Goal: Task Accomplishment & Management: Use online tool/utility

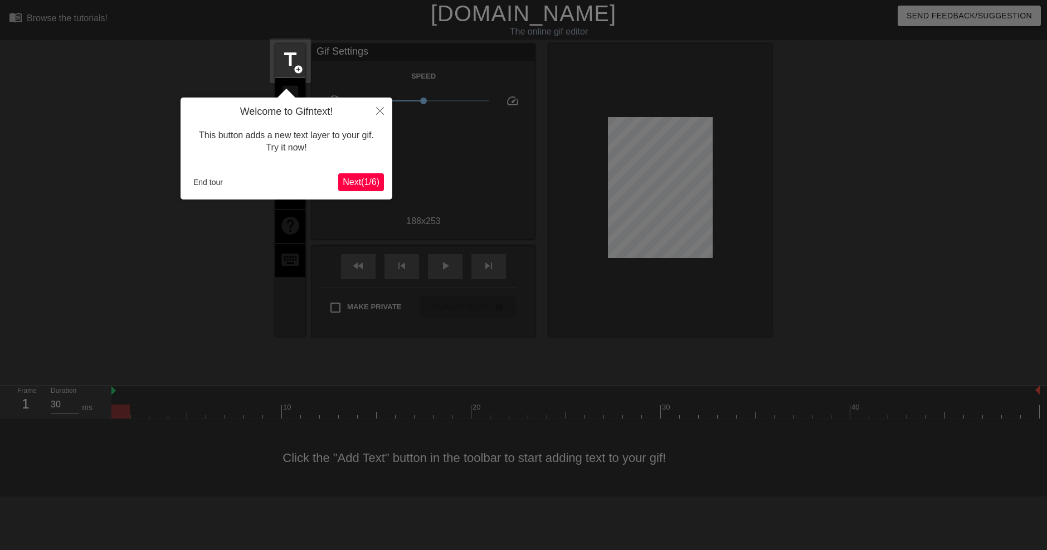
click at [451, 217] on div at bounding box center [523, 275] width 1047 height 550
click at [385, 110] on button "Close" at bounding box center [380, 111] width 25 height 26
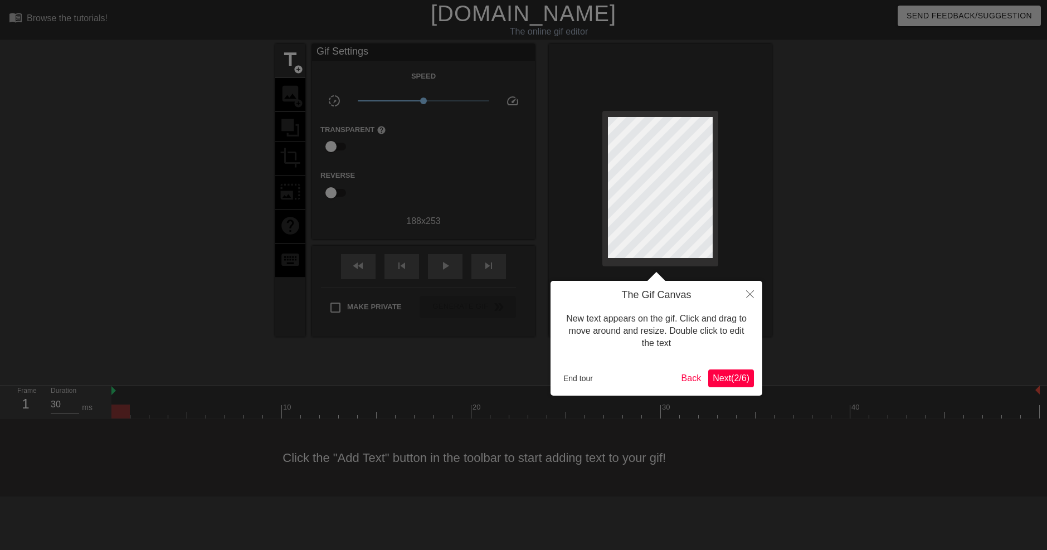
click at [590, 366] on div "The Gif Canvas New text appears on the gif. Click and drag to move around and r…" at bounding box center [657, 338] width 212 height 115
click at [584, 378] on button "End tour" at bounding box center [578, 378] width 38 height 17
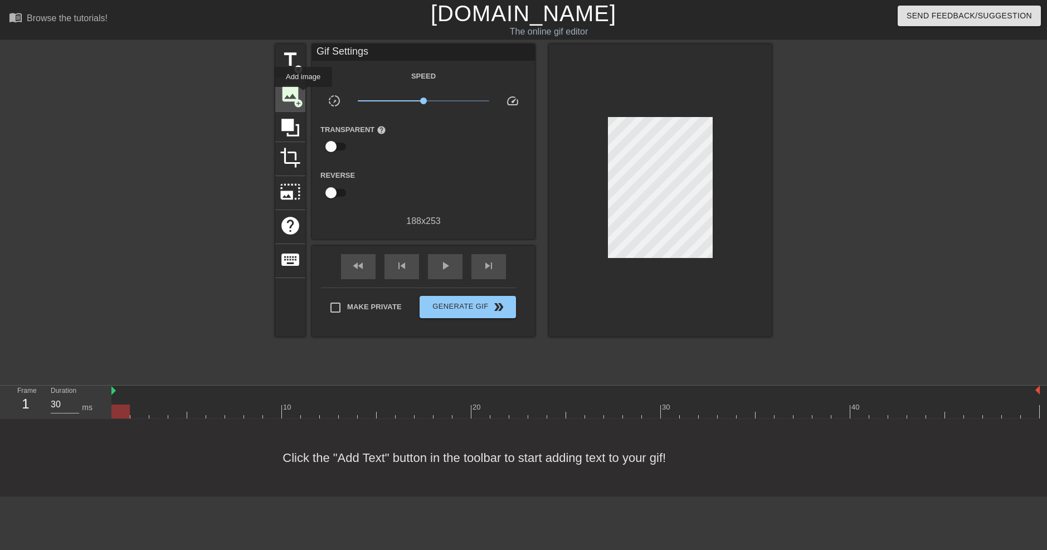
click at [303, 95] on div "image add_circle" at bounding box center [290, 95] width 30 height 34
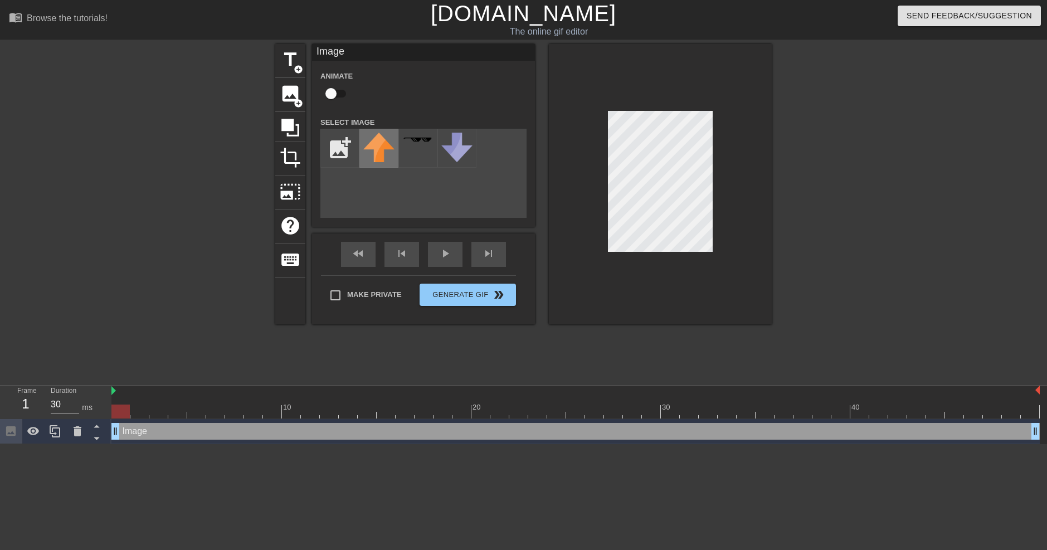
click at [390, 152] on img at bounding box center [378, 148] width 31 height 30
drag, startPoint x: 120, startPoint y: 413, endPoint x: 127, endPoint y: 412, distance: 6.8
click at [127, 412] on div at bounding box center [120, 412] width 18 height 14
drag, startPoint x: 133, startPoint y: 432, endPoint x: 156, endPoint y: 432, distance: 22.3
click at [156, 432] on div "Image drag_handle drag_handle" at bounding box center [575, 431] width 929 height 17
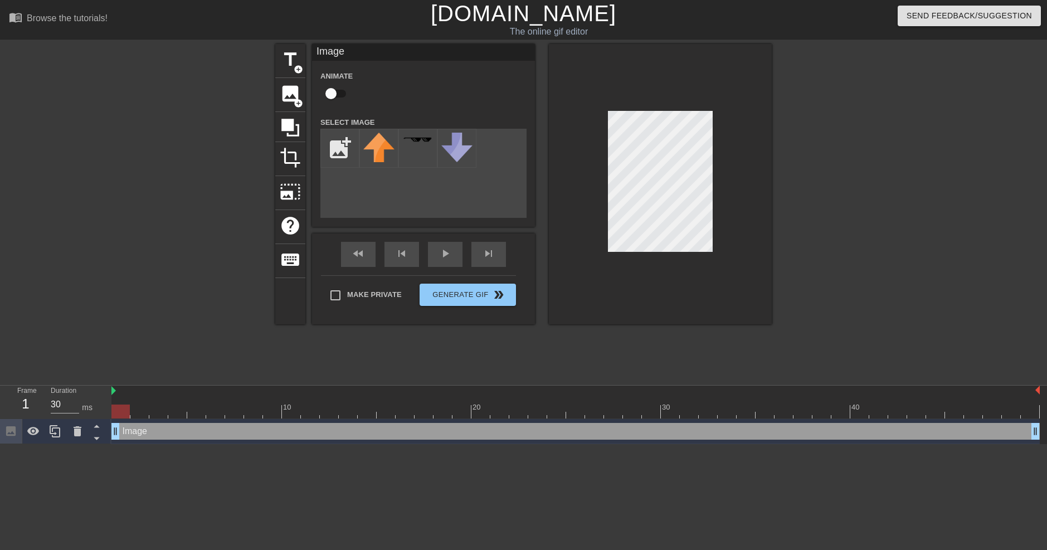
drag, startPoint x: 133, startPoint y: 430, endPoint x: 124, endPoint y: 433, distance: 9.9
click at [124, 433] on div "Image drag_handle drag_handle" at bounding box center [575, 431] width 929 height 17
drag, startPoint x: 116, startPoint y: 411, endPoint x: 143, endPoint y: 412, distance: 26.2
click at [143, 412] on div at bounding box center [139, 412] width 18 height 14
drag, startPoint x: 116, startPoint y: 430, endPoint x: 184, endPoint y: 430, distance: 68.0
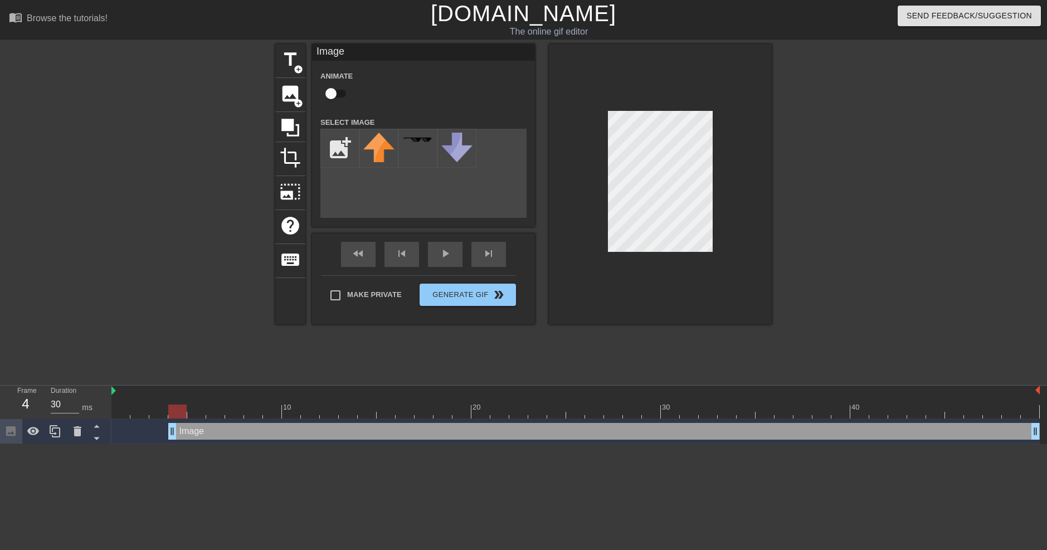
drag, startPoint x: 175, startPoint y: 415, endPoint x: 171, endPoint y: 407, distance: 8.7
click at [171, 407] on div at bounding box center [177, 412] width 18 height 14
drag, startPoint x: 171, startPoint y: 428, endPoint x: 93, endPoint y: 423, distance: 78.2
click at [93, 424] on div "Frame 1 Duration 30 ms 10 20 30 40 Image drag_handle drag_handle" at bounding box center [523, 415] width 1047 height 59
click at [163, 428] on div "Image drag_handle drag_handle" at bounding box center [575, 431] width 929 height 17
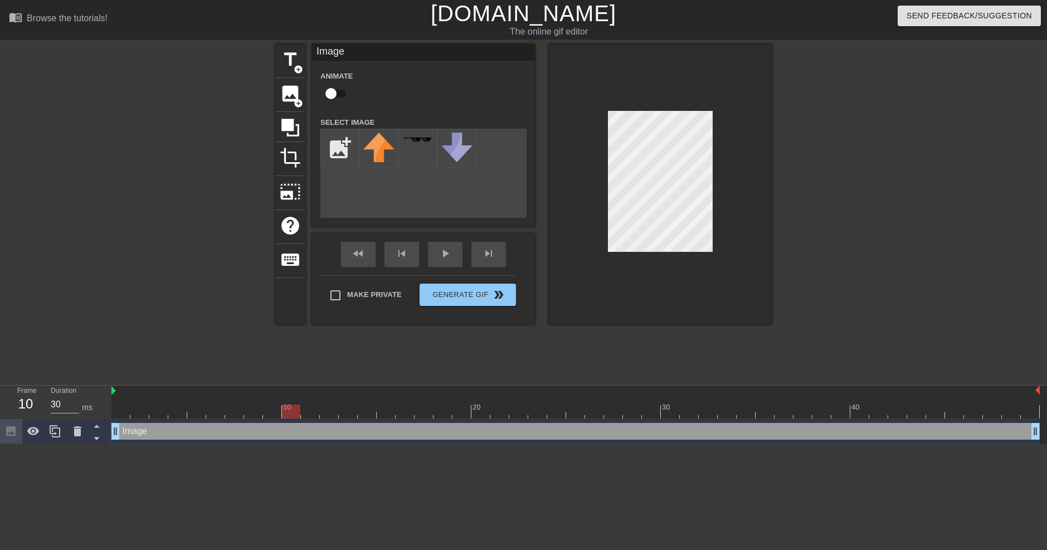
drag, startPoint x: 123, startPoint y: 410, endPoint x: 287, endPoint y: 408, distance: 163.9
click at [287, 408] on div at bounding box center [291, 412] width 18 height 14
drag, startPoint x: 294, startPoint y: 408, endPoint x: 289, endPoint y: 412, distance: 7.1
click at [289, 412] on div at bounding box center [291, 412] width 18 height 14
click at [115, 391] on img at bounding box center [113, 390] width 4 height 9
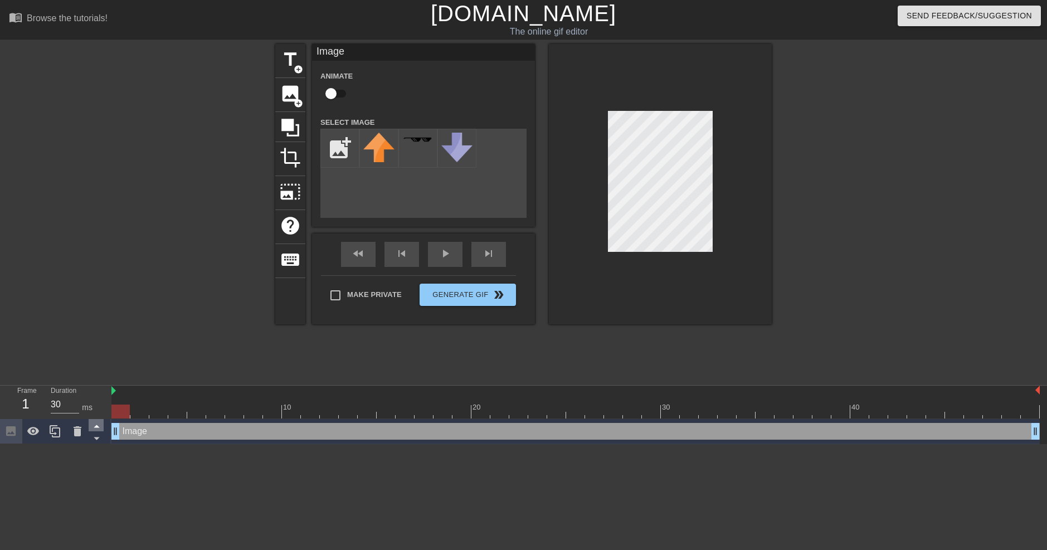
click at [92, 428] on icon at bounding box center [97, 426] width 14 height 14
click at [96, 444] on icon at bounding box center [97, 438] width 14 height 14
click at [25, 434] on div at bounding box center [33, 431] width 22 height 25
drag, startPoint x: 122, startPoint y: 414, endPoint x: 122, endPoint y: 429, distance: 14.5
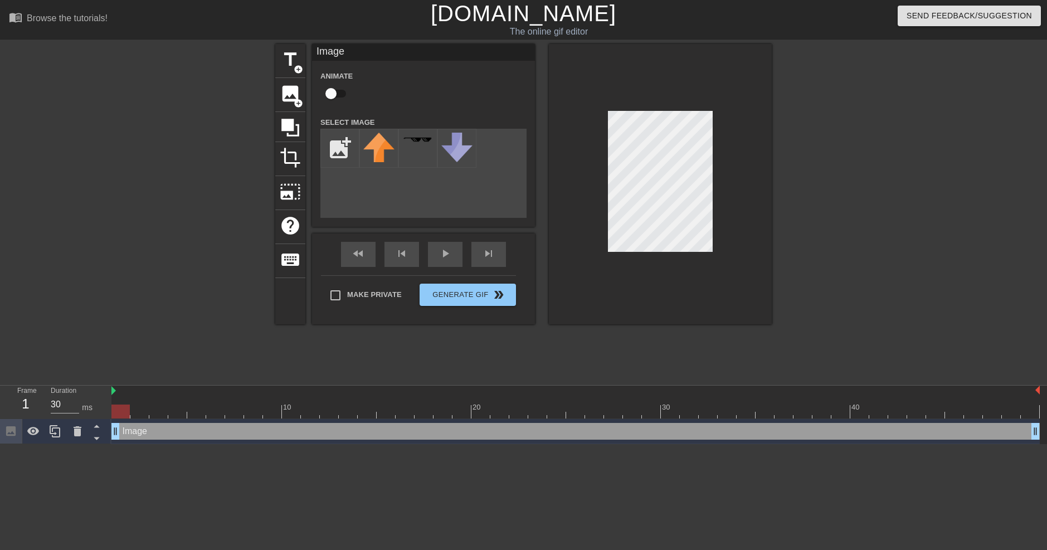
click at [122, 429] on div "Image drag_handle drag_handle" at bounding box center [575, 431] width 929 height 17
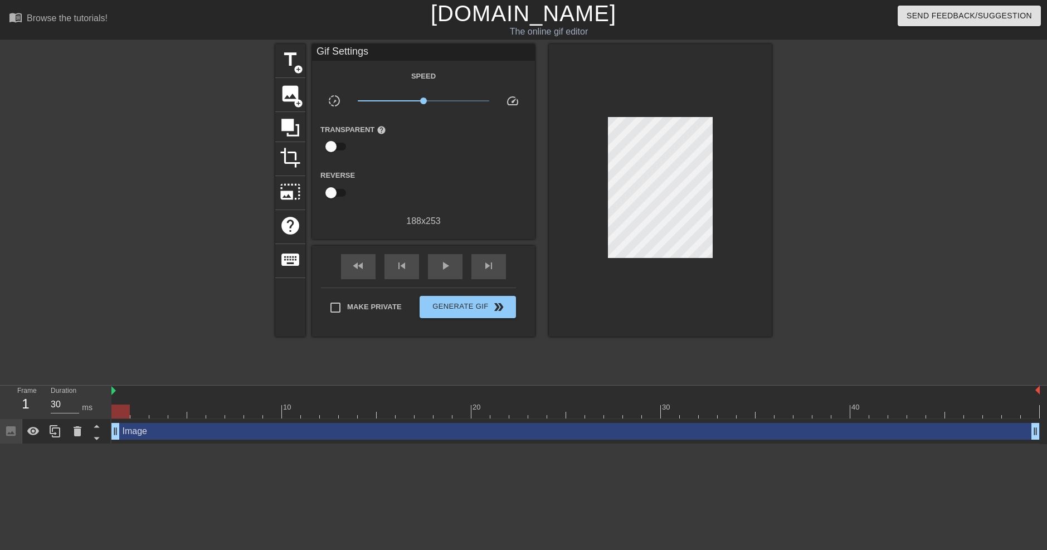
drag, startPoint x: 122, startPoint y: 429, endPoint x: 153, endPoint y: 468, distance: 49.6
click at [153, 444] on html "menu_book Browse the tutorials! [DOMAIN_NAME] The online gif editor Send Feedba…" at bounding box center [523, 222] width 1047 height 444
click at [115, 411] on div at bounding box center [120, 412] width 18 height 14
type input "30"
drag, startPoint x: 121, startPoint y: 411, endPoint x: 64, endPoint y: 370, distance: 69.9
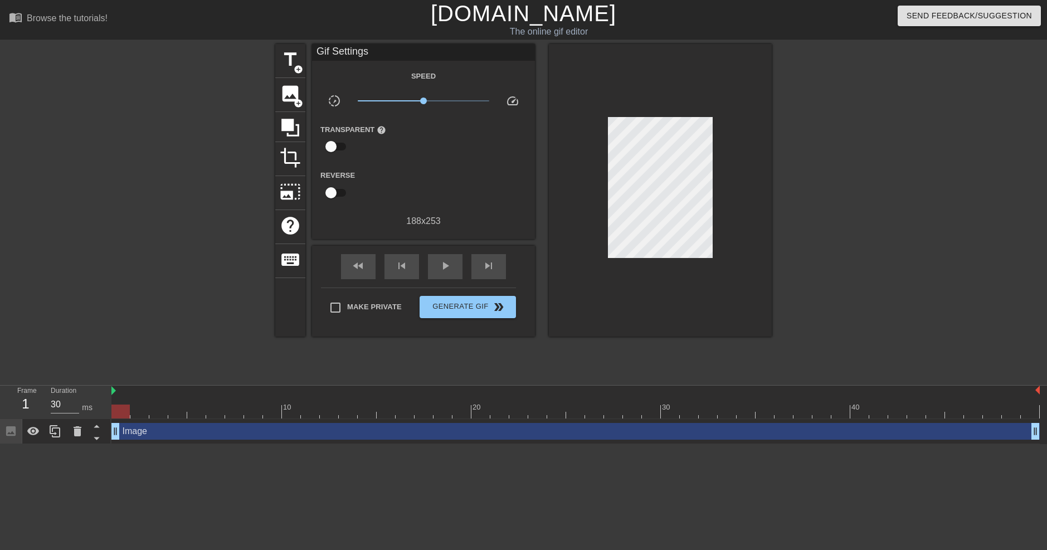
click at [64, 370] on div "menu_book Browse the tutorials! [DOMAIN_NAME] The online gif editor Send Feedba…" at bounding box center [523, 222] width 1047 height 444
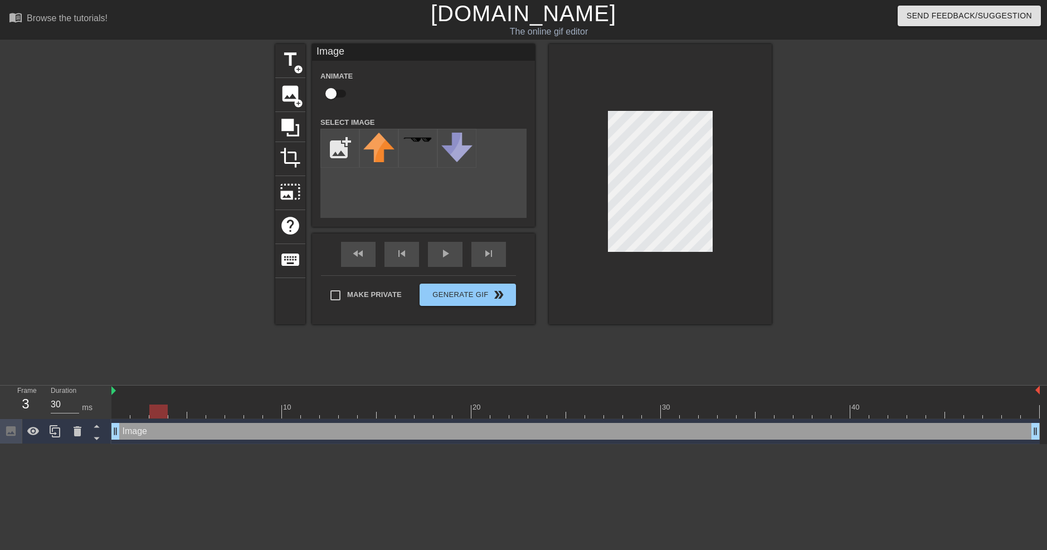
drag, startPoint x: 122, startPoint y: 412, endPoint x: 161, endPoint y: 410, distance: 39.1
click at [161, 410] on div at bounding box center [158, 412] width 18 height 14
drag, startPoint x: 156, startPoint y: 432, endPoint x: 138, endPoint y: 434, distance: 18.5
click at [138, 434] on div "Image drag_handle drag_handle" at bounding box center [575, 431] width 929 height 17
click at [295, 52] on span "title" at bounding box center [290, 59] width 21 height 21
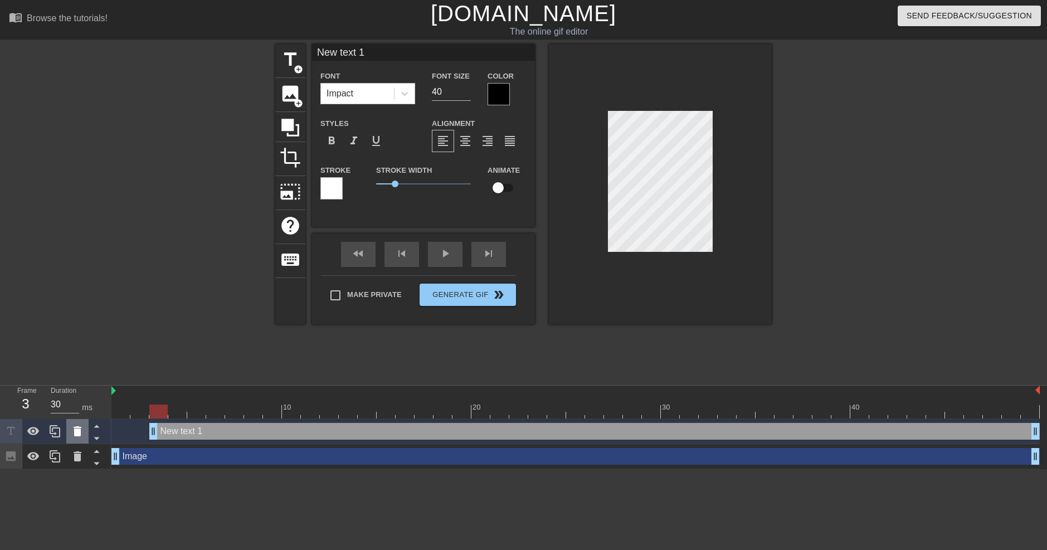
click at [71, 435] on icon at bounding box center [77, 431] width 13 height 13
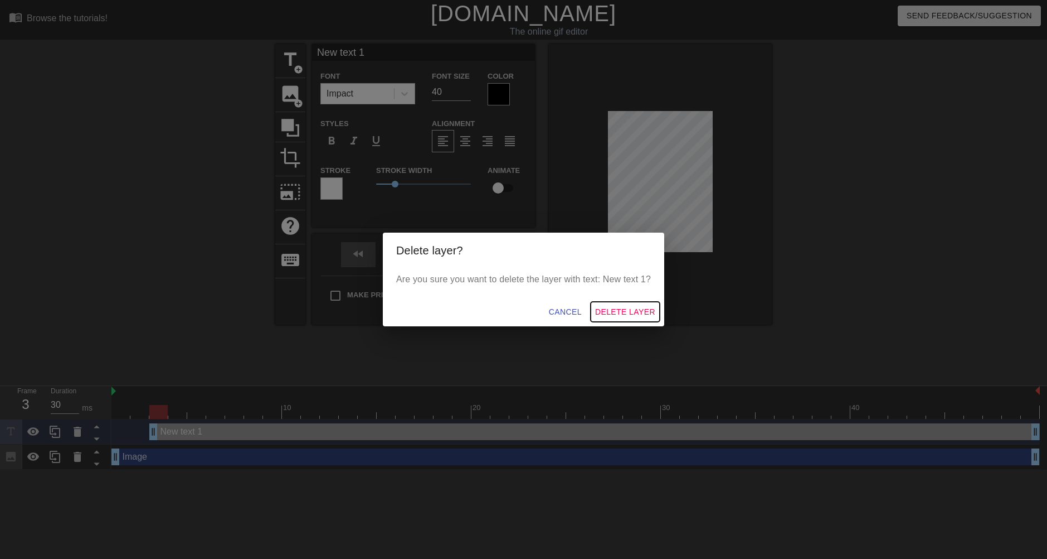
click at [648, 309] on span "Delete Layer" at bounding box center [625, 312] width 60 height 14
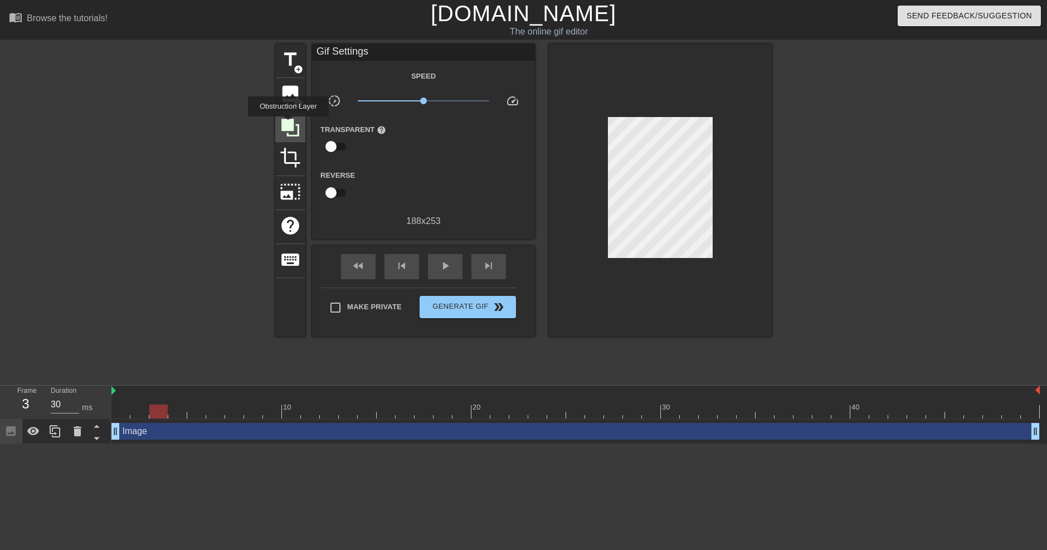
click at [288, 124] on icon at bounding box center [290, 128] width 18 height 18
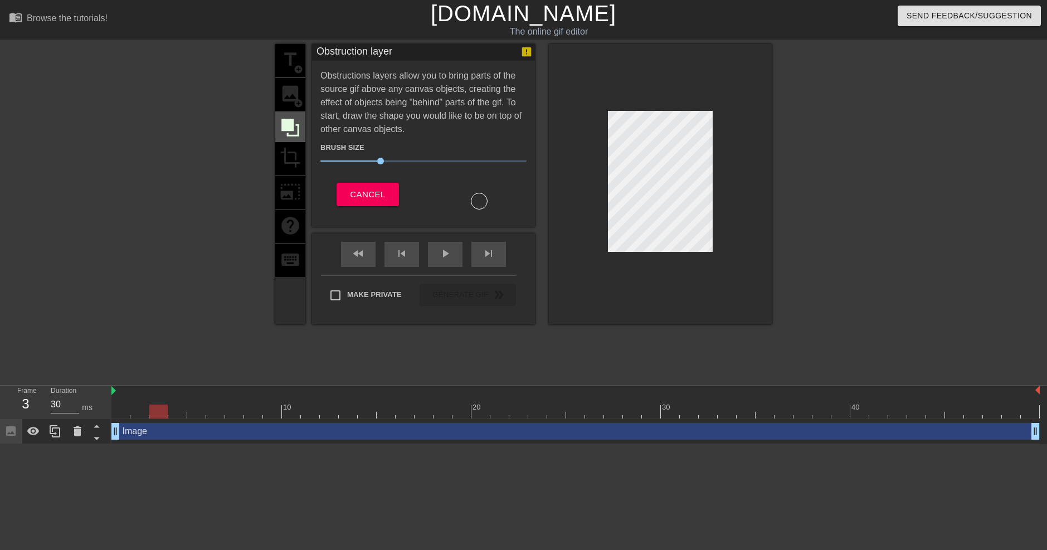
click at [293, 138] on div at bounding box center [290, 127] width 30 height 30
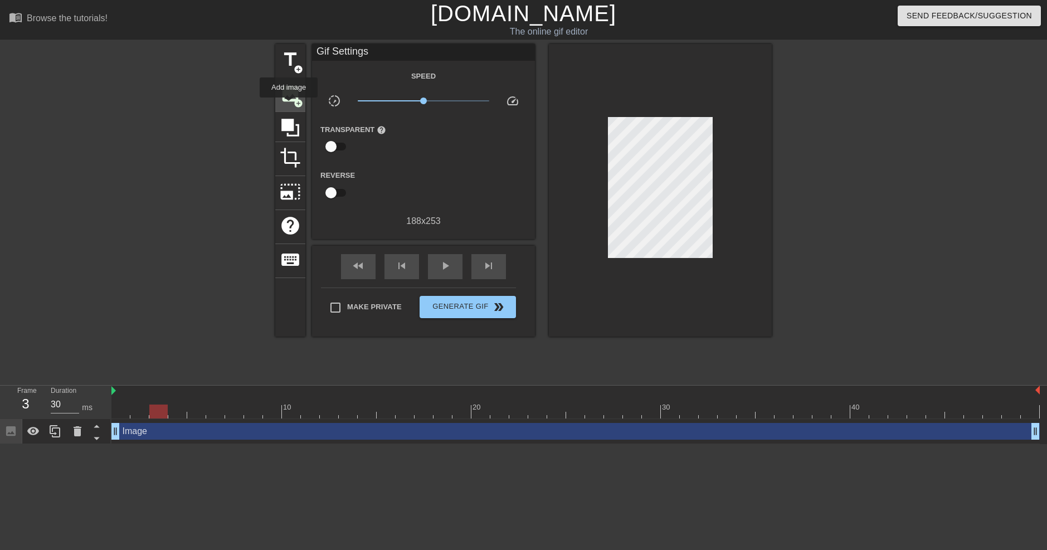
click at [289, 104] on div "image add_circle" at bounding box center [290, 95] width 30 height 34
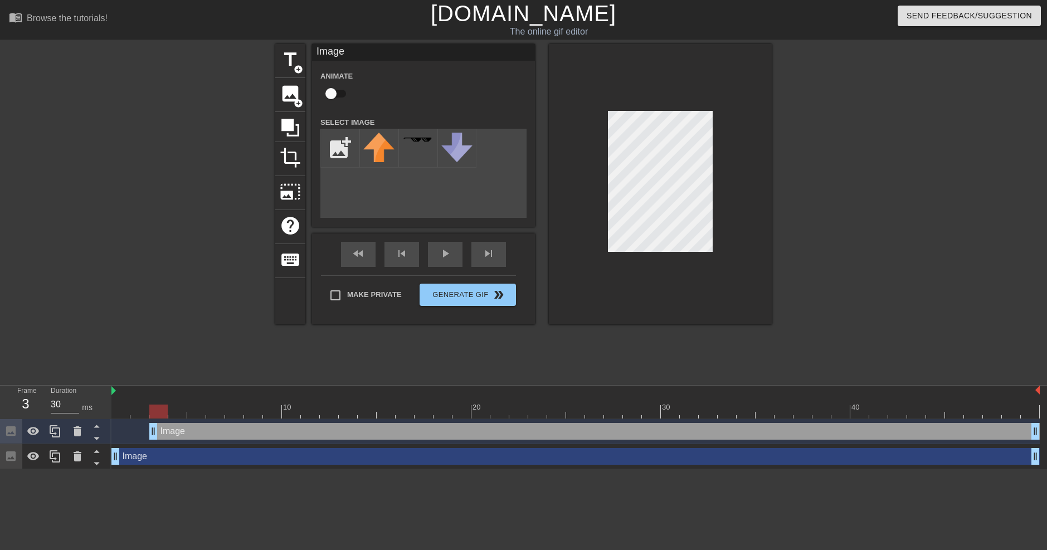
click at [327, 95] on input "checkbox" at bounding box center [331, 93] width 64 height 21
checkbox input "true"
drag, startPoint x: 170, startPoint y: 432, endPoint x: 113, endPoint y: 426, distance: 57.7
click at [113, 426] on div "Image drag_handle drag_handle" at bounding box center [556, 431] width 891 height 17
click at [163, 431] on span "lens" at bounding box center [161, 431] width 5 height 5
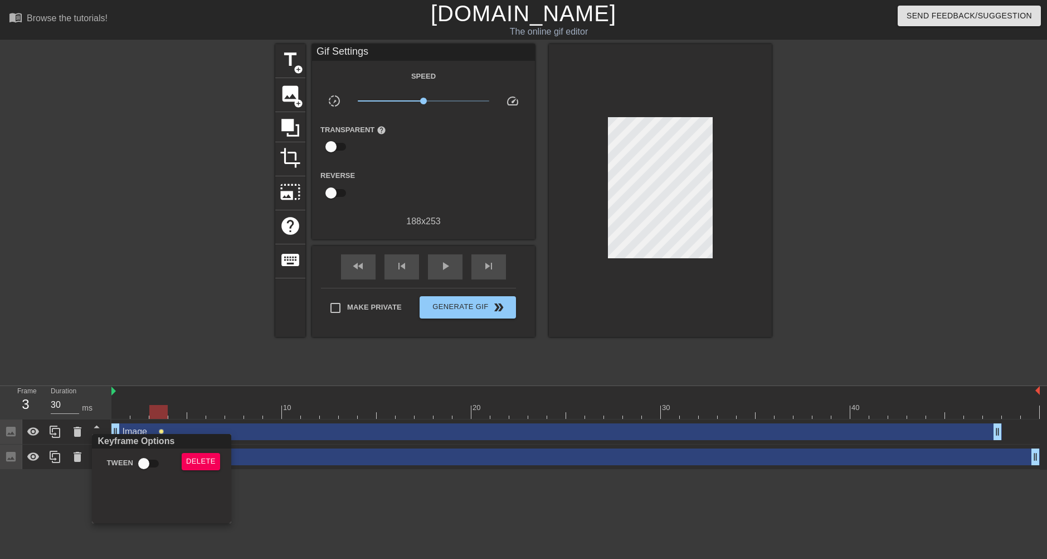
click at [168, 418] on div at bounding box center [523, 279] width 1047 height 559
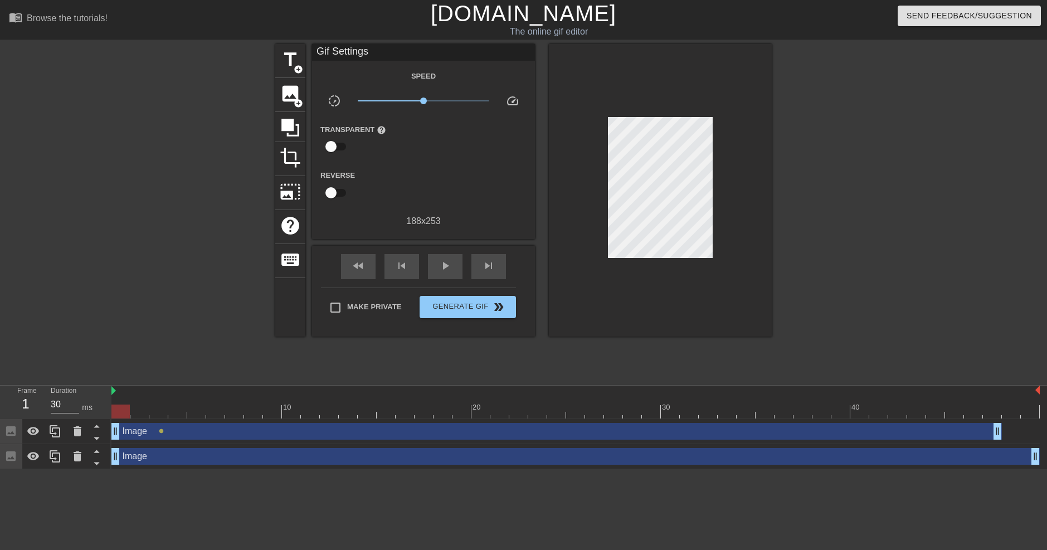
click at [177, 432] on div "Image drag_handle drag_handle" at bounding box center [556, 431] width 891 height 17
click at [159, 431] on span "lens" at bounding box center [161, 431] width 5 height 5
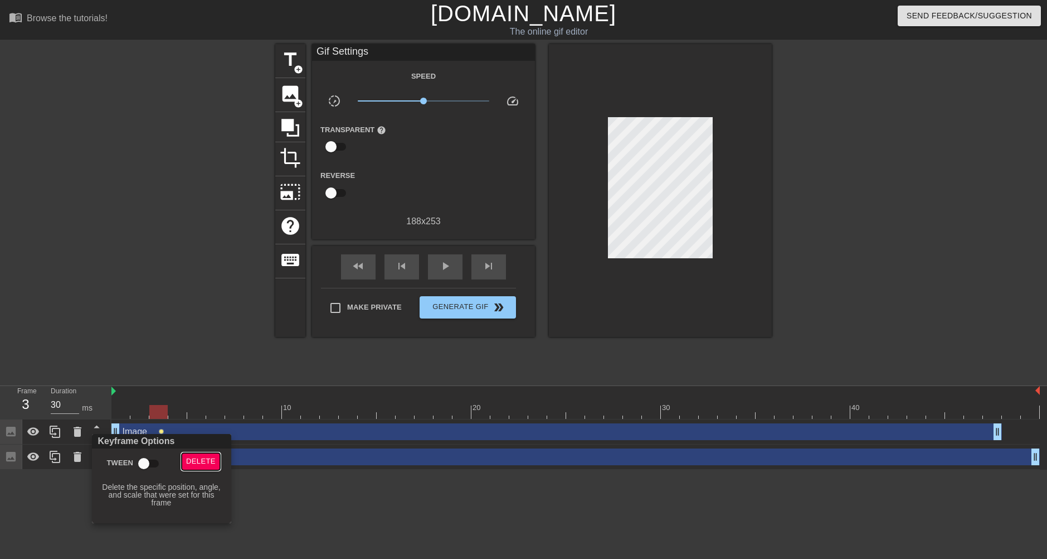
click at [201, 462] on span "Delete" at bounding box center [201, 461] width 30 height 13
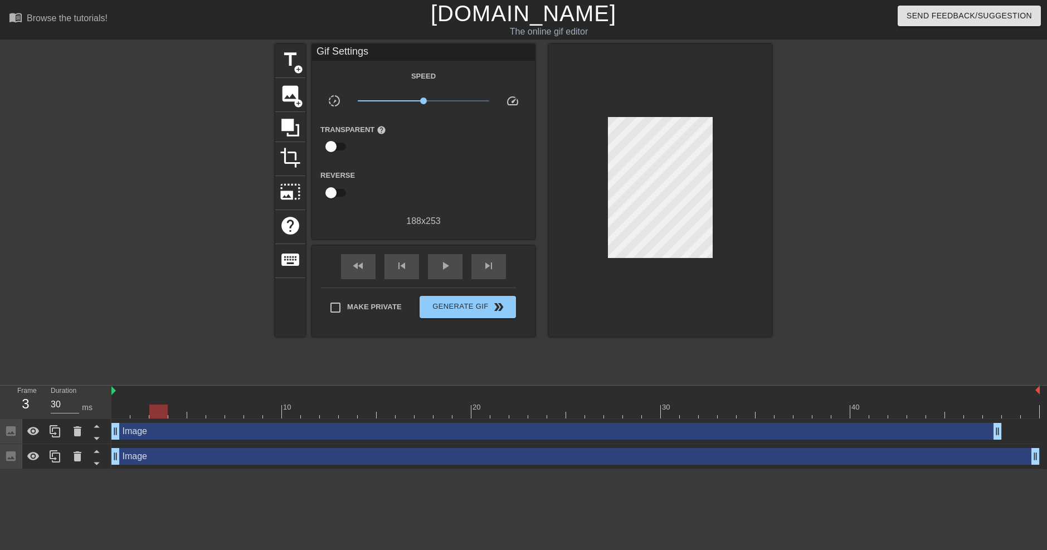
click at [150, 454] on div "Image drag_handle drag_handle" at bounding box center [575, 456] width 929 height 17
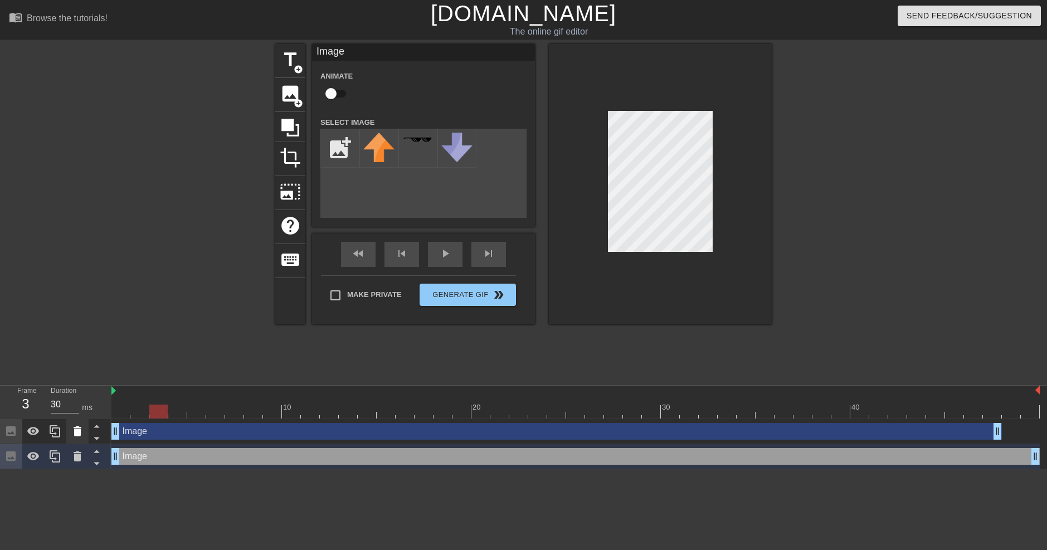
click at [85, 430] on div at bounding box center [77, 431] width 22 height 25
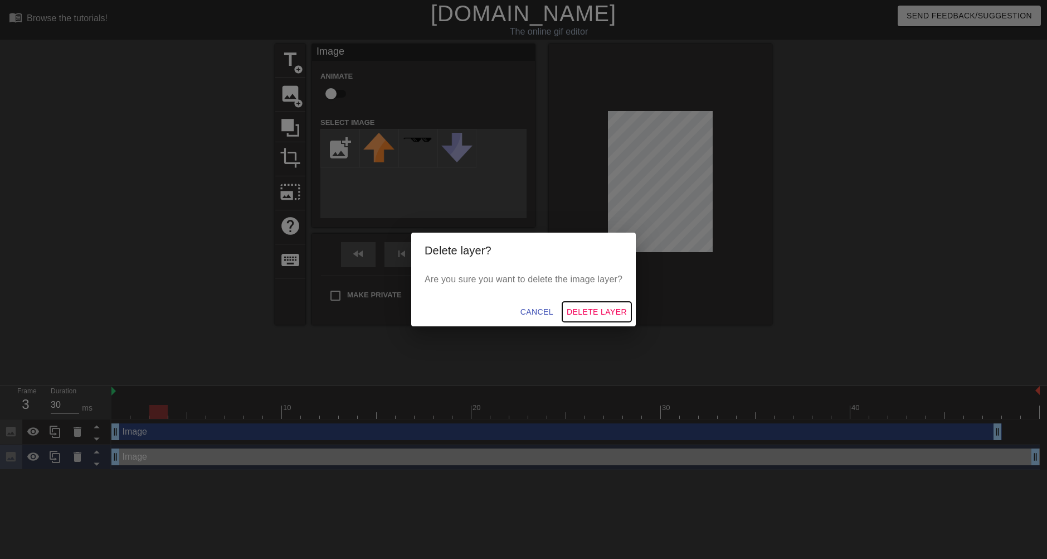
click at [591, 313] on span "Delete Layer" at bounding box center [597, 312] width 60 height 14
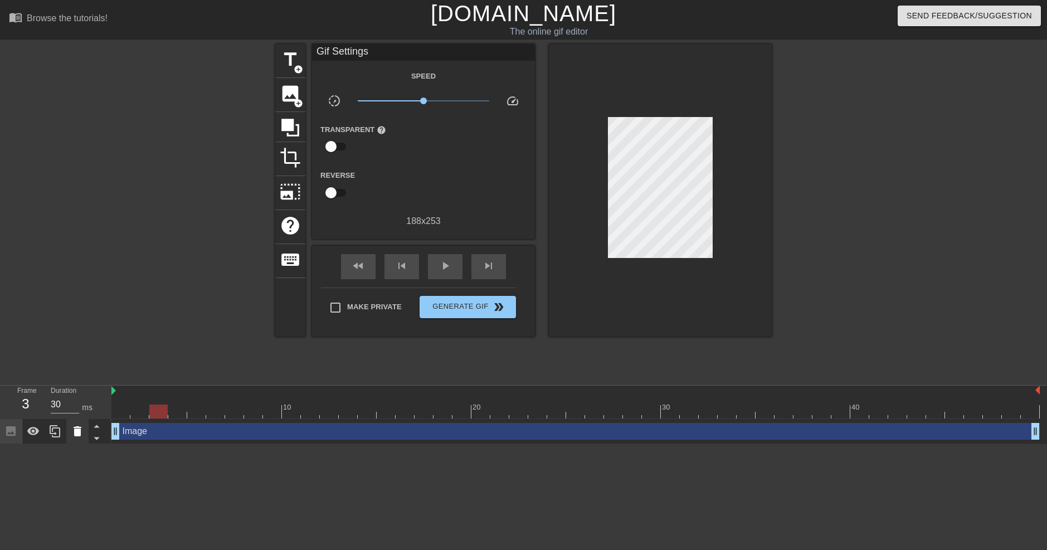
click at [73, 431] on icon at bounding box center [77, 431] width 13 height 13
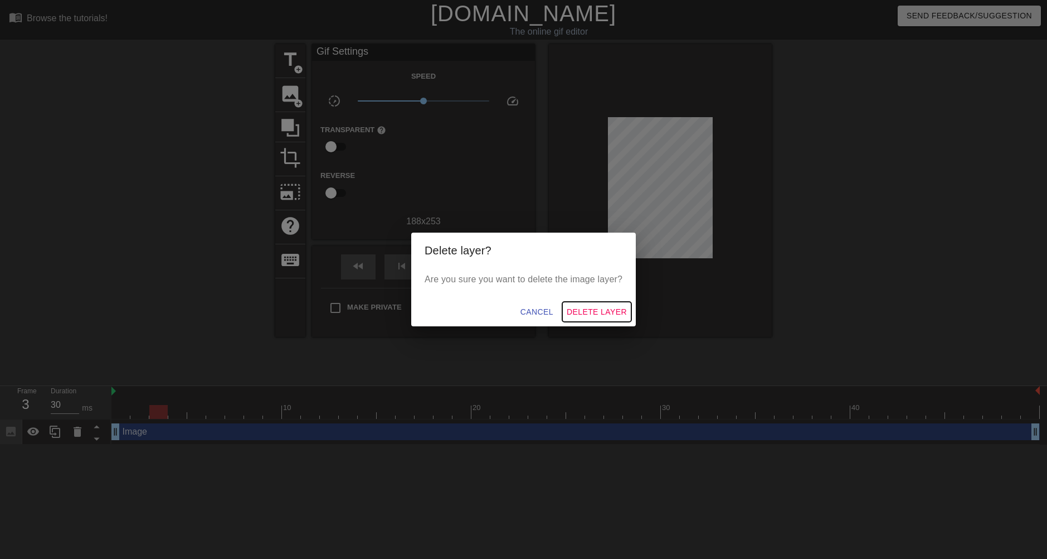
click at [596, 311] on span "Delete Layer" at bounding box center [597, 312] width 60 height 14
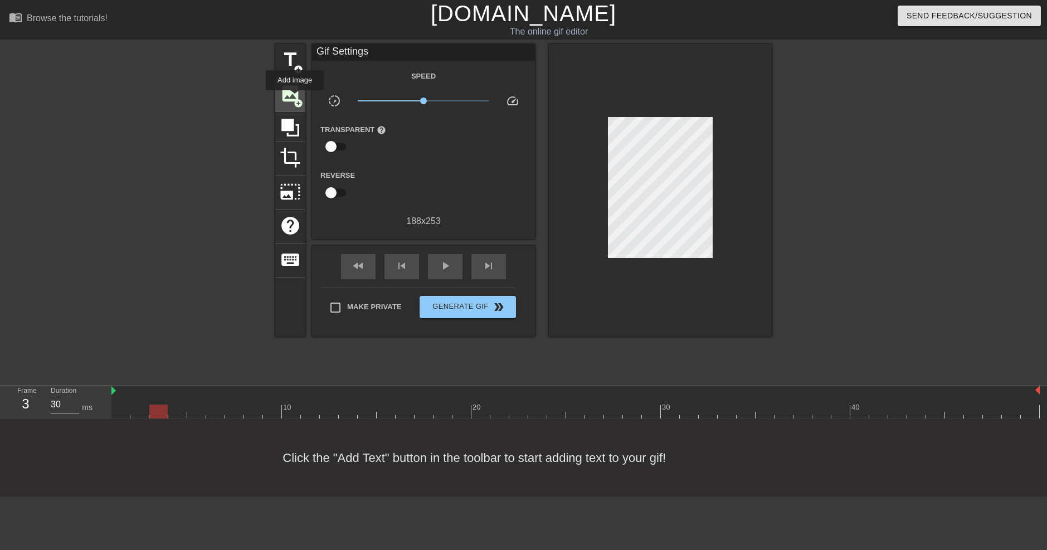
click at [295, 99] on span "add_circle" at bounding box center [298, 103] width 9 height 9
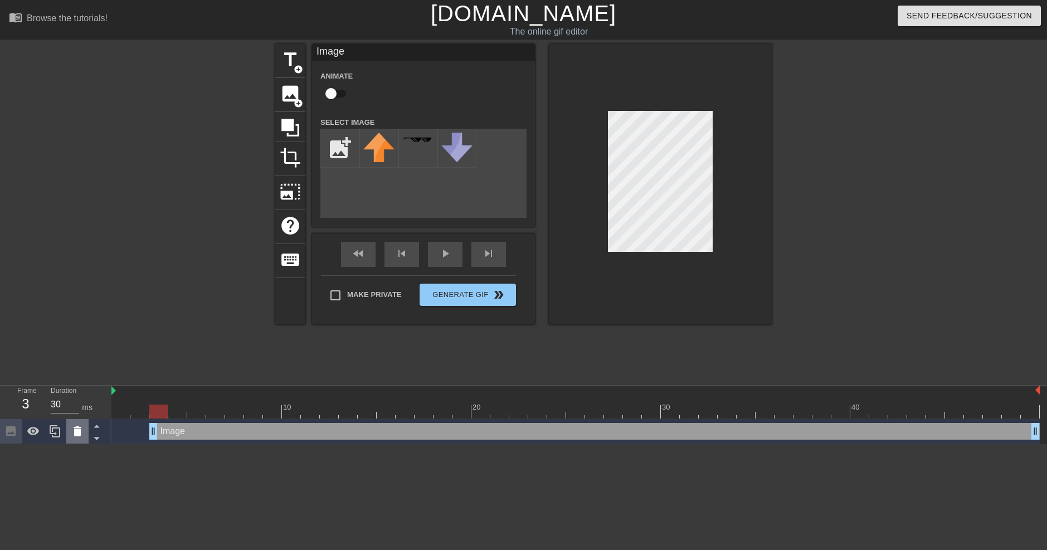
click at [72, 436] on icon at bounding box center [77, 431] width 13 height 13
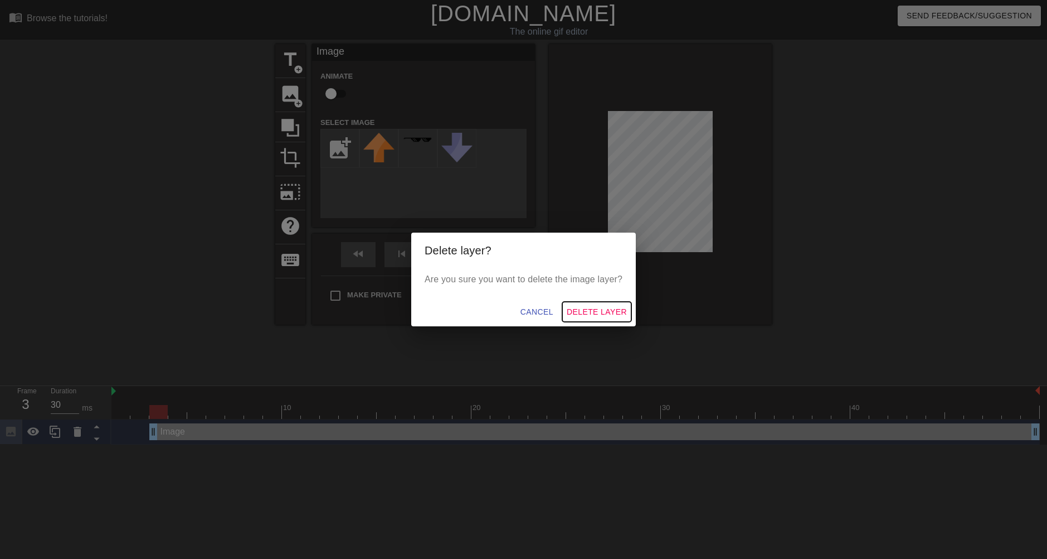
click at [590, 306] on span "Delete Layer" at bounding box center [597, 312] width 60 height 14
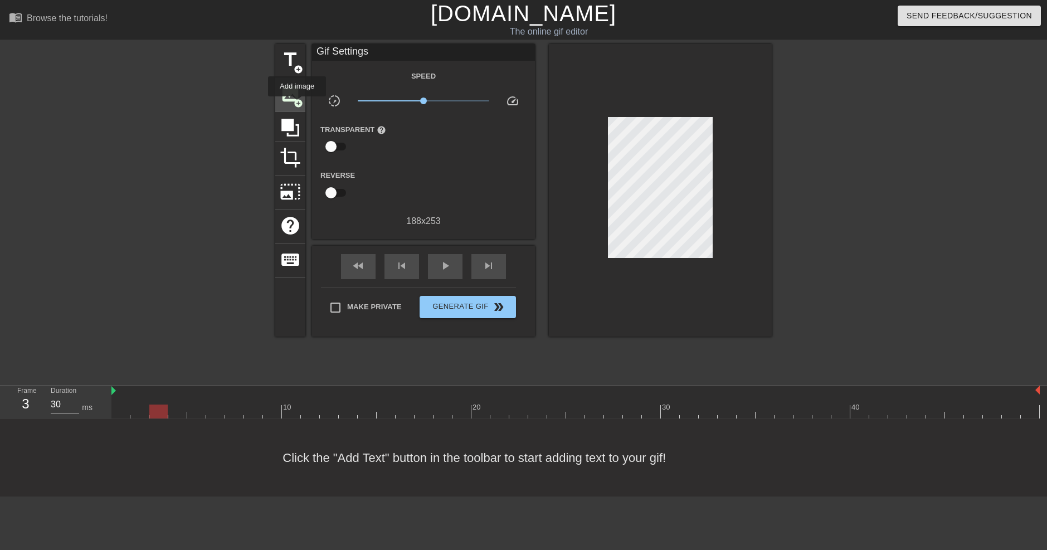
click at [297, 104] on span "add_circle" at bounding box center [298, 103] width 9 height 9
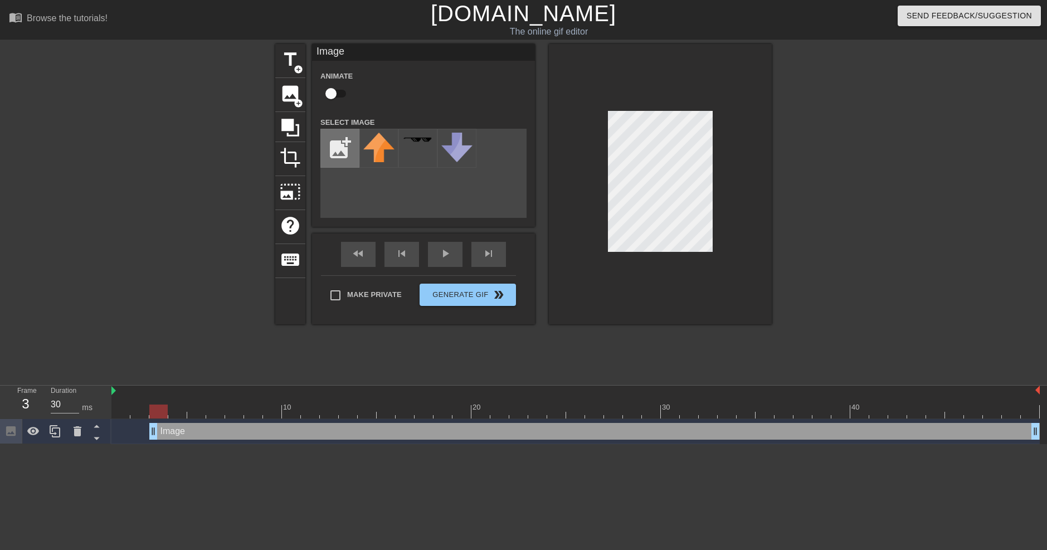
click at [338, 140] on input "file" at bounding box center [340, 148] width 38 height 38
type input "C:\fakepath\jack.png"
click at [375, 144] on img at bounding box center [378, 148] width 31 height 31
click at [329, 95] on input "checkbox" at bounding box center [331, 93] width 64 height 21
checkbox input "true"
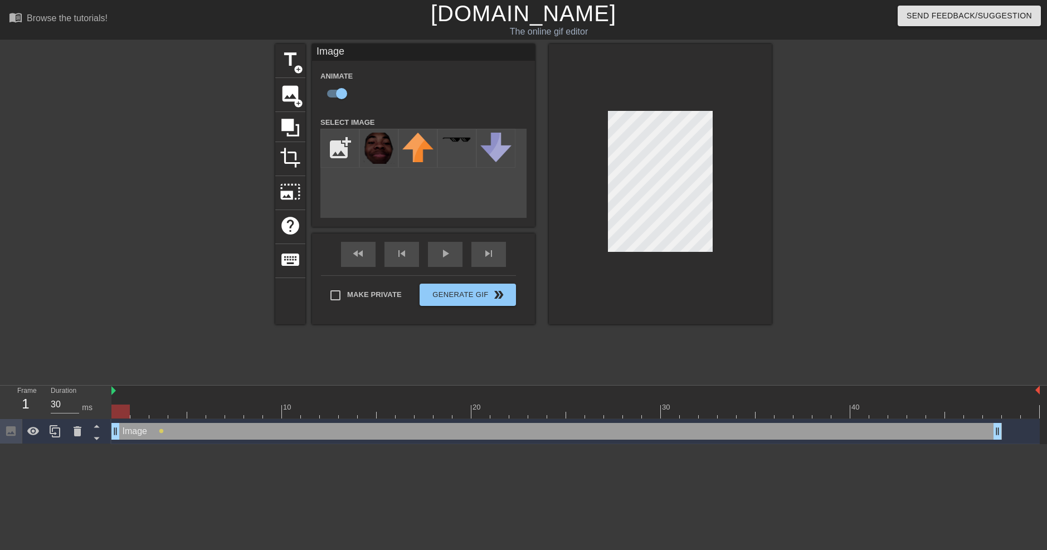
drag, startPoint x: 215, startPoint y: 433, endPoint x: 169, endPoint y: 431, distance: 46.3
click at [169, 431] on div "Image drag_handle drag_handle" at bounding box center [556, 431] width 891 height 17
click at [756, 163] on div at bounding box center [660, 184] width 223 height 280
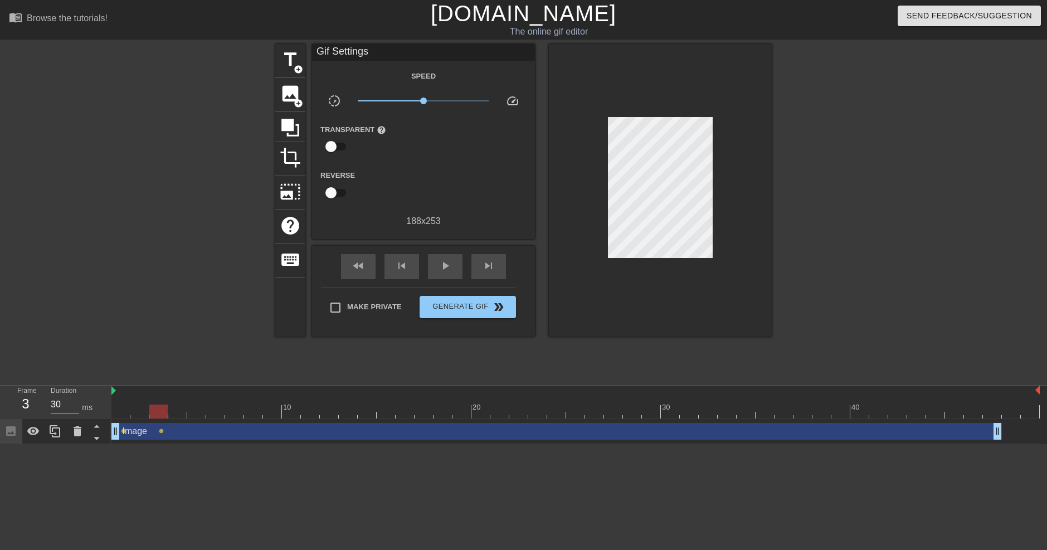
drag, startPoint x: 117, startPoint y: 407, endPoint x: 154, endPoint y: 412, distance: 37.1
click at [154, 412] on div at bounding box center [158, 412] width 18 height 14
click at [162, 431] on span "lens" at bounding box center [161, 431] width 5 height 5
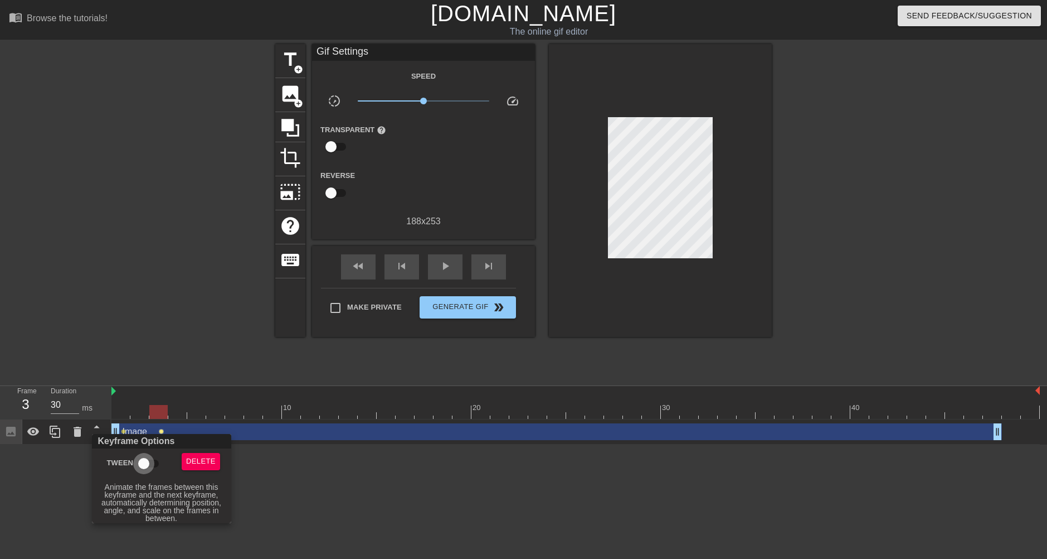
click at [145, 464] on input "Tween" at bounding box center [144, 463] width 64 height 21
checkbox input "true"
drag, startPoint x: 159, startPoint y: 412, endPoint x: 139, endPoint y: 407, distance: 20.7
click at [139, 407] on div at bounding box center [523, 279] width 1047 height 559
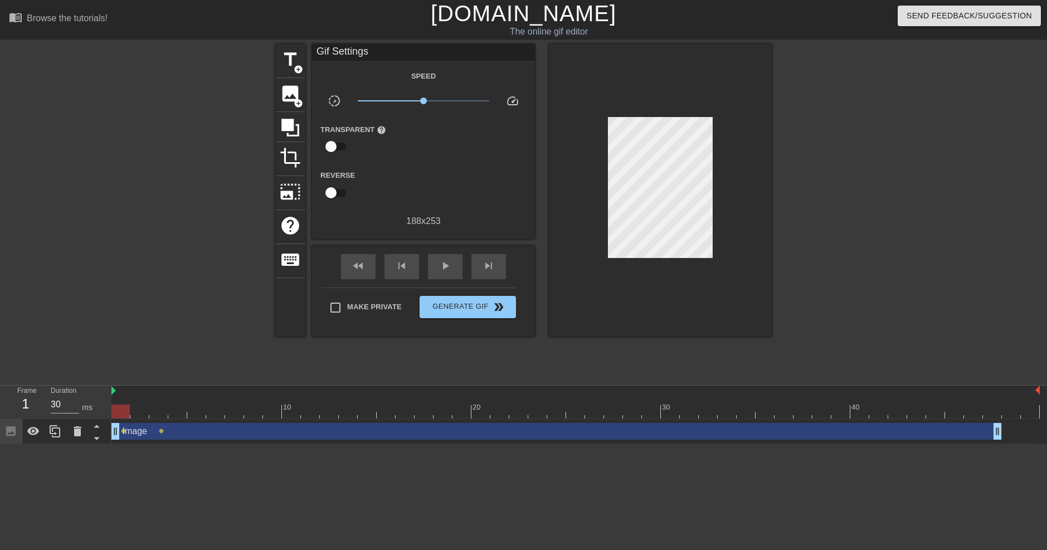
drag, startPoint x: 160, startPoint y: 413, endPoint x: 115, endPoint y: 412, distance: 44.6
click at [115, 412] on div at bounding box center [120, 412] width 18 height 14
click at [125, 434] on div "Image drag_handle drag_handle" at bounding box center [556, 431] width 891 height 17
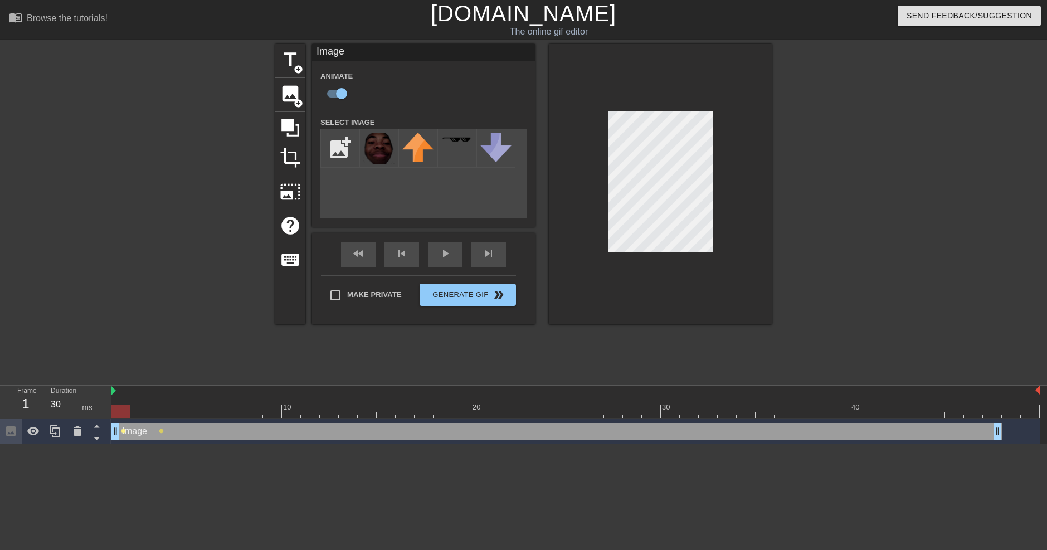
click at [122, 431] on span "lens" at bounding box center [123, 431] width 5 height 5
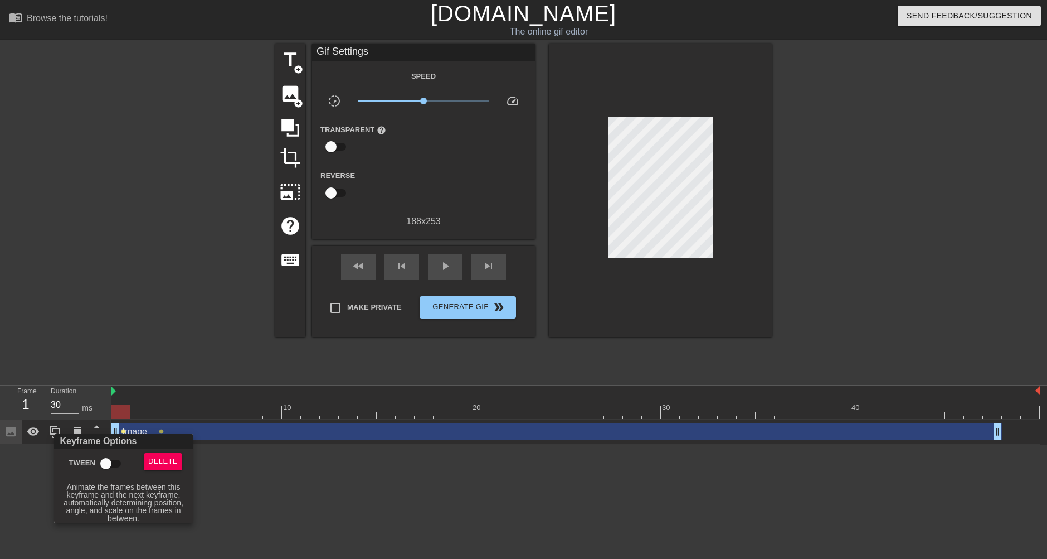
click at [103, 465] on input "Tween" at bounding box center [106, 463] width 64 height 21
checkbox input "true"
click at [117, 406] on div at bounding box center [523, 279] width 1047 height 559
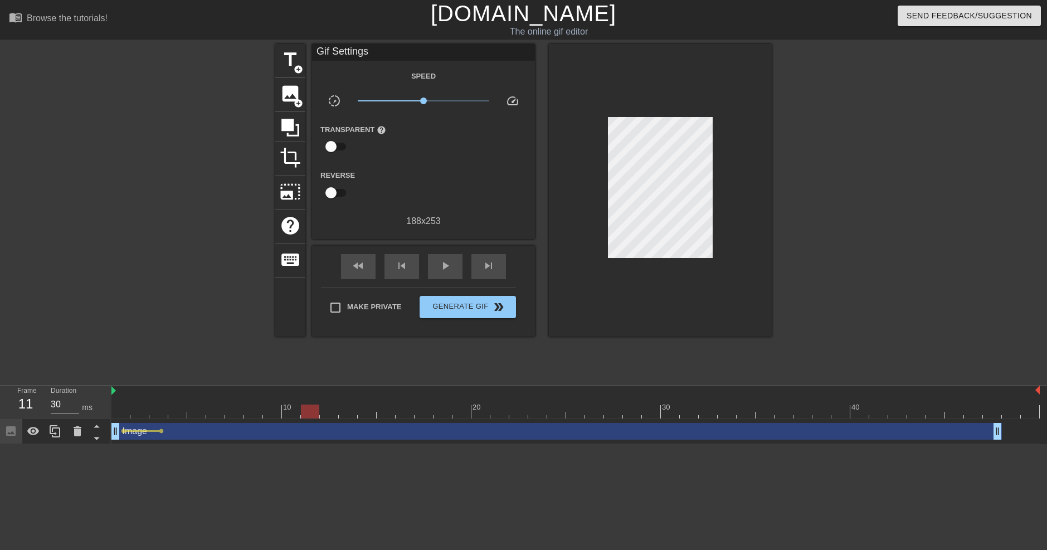
drag, startPoint x: 121, startPoint y: 412, endPoint x: 312, endPoint y: 429, distance: 191.4
click at [312, 429] on div "10 20 30 40 Image drag_handle drag_handle lens lens" at bounding box center [579, 415] width 936 height 59
drag, startPoint x: 161, startPoint y: 431, endPoint x: 201, endPoint y: 433, distance: 39.6
click at [201, 433] on div "Image drag_handle drag_handle lens lens" at bounding box center [575, 431] width 929 height 17
click at [161, 432] on span "lens" at bounding box center [161, 431] width 5 height 5
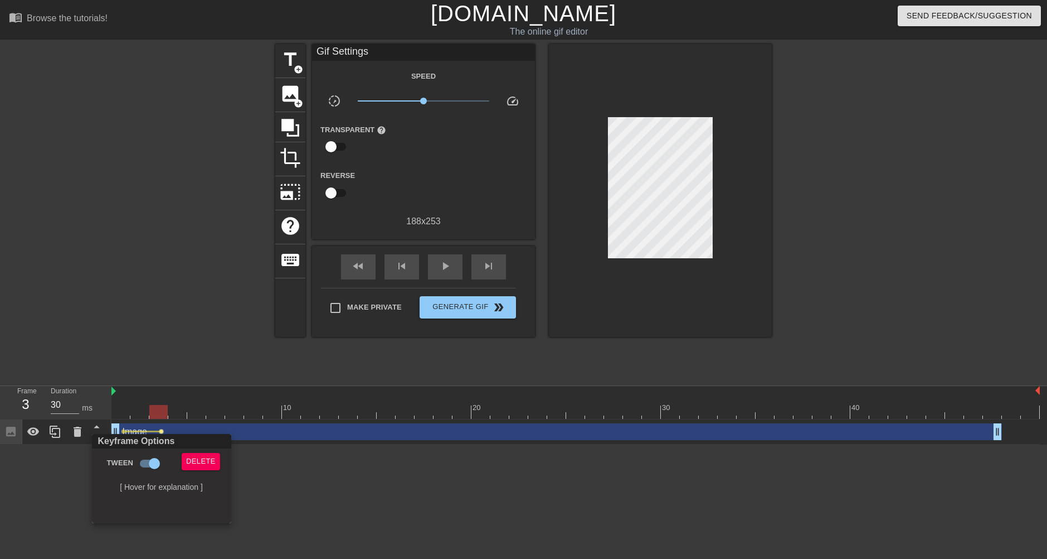
drag, startPoint x: 161, startPoint y: 430, endPoint x: 176, endPoint y: 430, distance: 15.1
click at [176, 430] on div at bounding box center [523, 279] width 1047 height 559
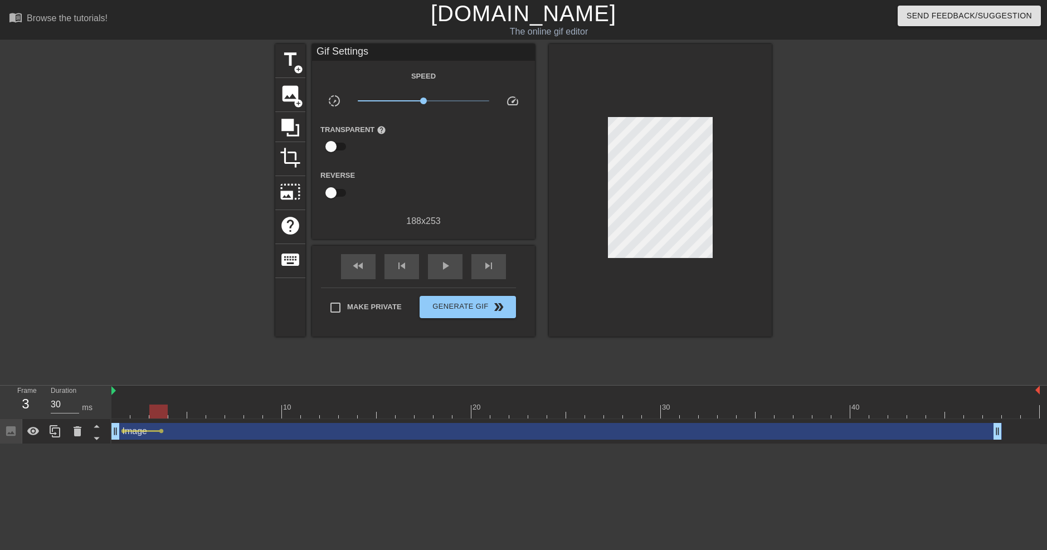
drag, startPoint x: 159, startPoint y: 431, endPoint x: 284, endPoint y: 423, distance: 124.6
click at [284, 423] on div "Image drag_handle drag_handle lens lens" at bounding box center [575, 431] width 929 height 25
click at [162, 431] on span "lens" at bounding box center [161, 431] width 5 height 5
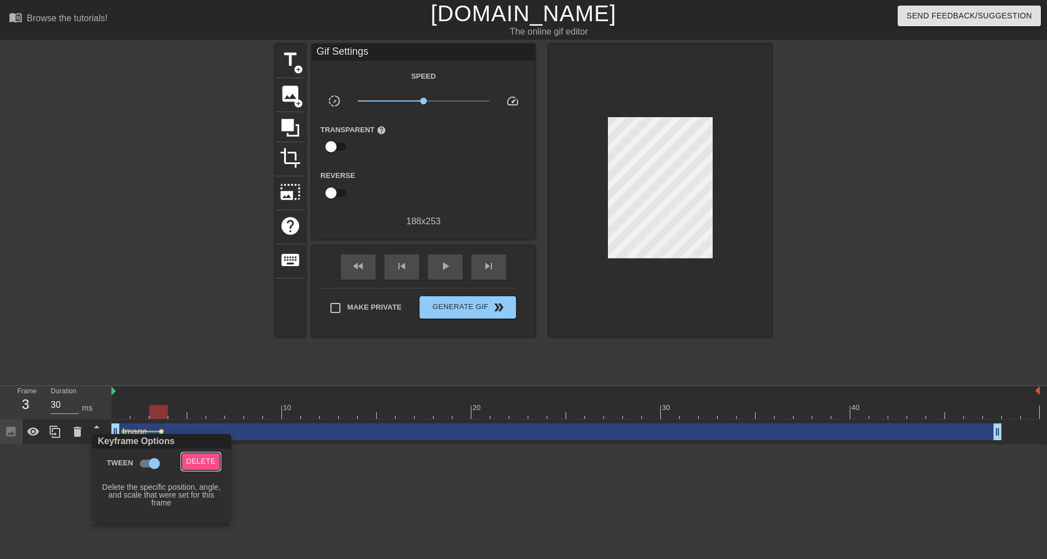
click at [201, 465] on span "Delete" at bounding box center [201, 461] width 30 height 13
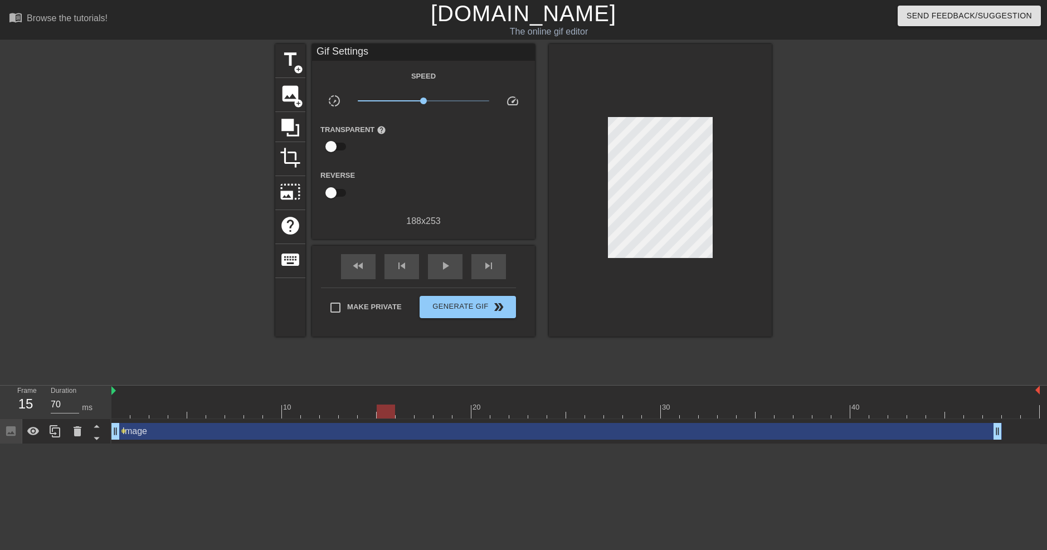
drag, startPoint x: 160, startPoint y: 411, endPoint x: 382, endPoint y: 411, distance: 221.8
click at [382, 411] on div at bounding box center [386, 412] width 18 height 14
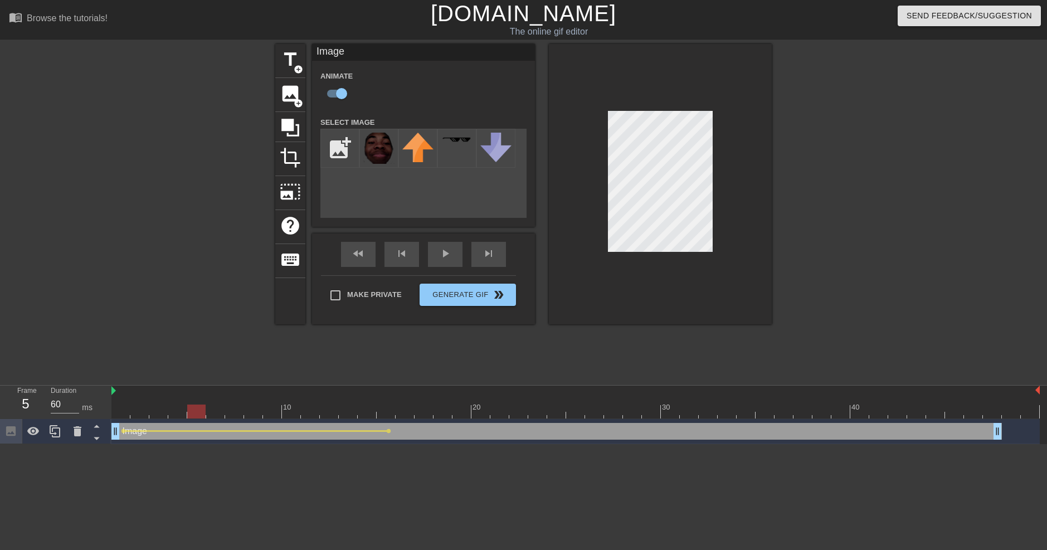
drag, startPoint x: 388, startPoint y: 411, endPoint x: 205, endPoint y: 391, distance: 183.9
click at [205, 391] on div "10 20 30 40" at bounding box center [575, 402] width 929 height 33
drag, startPoint x: 202, startPoint y: 415, endPoint x: 542, endPoint y: 405, distance: 340.1
click at [542, 405] on div at bounding box center [537, 412] width 18 height 14
drag, startPoint x: 543, startPoint y: 410, endPoint x: 467, endPoint y: 437, distance: 81.4
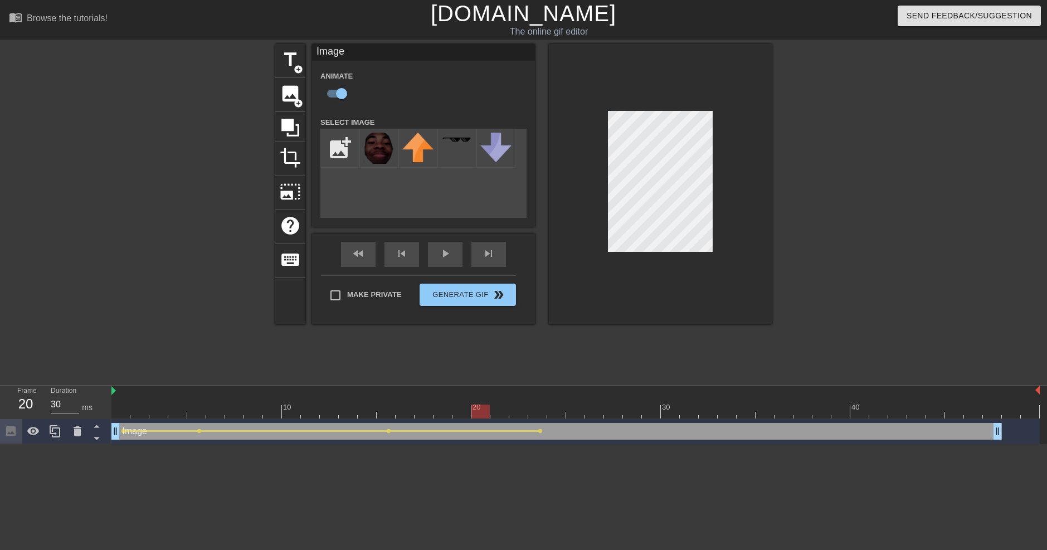
click at [467, 437] on div "10 20 30 40 Image drag_handle drag_handle lens lens lens lens" at bounding box center [579, 415] width 936 height 59
drag, startPoint x: 478, startPoint y: 411, endPoint x: 834, endPoint y: 410, distance: 356.7
click at [834, 410] on div at bounding box center [841, 412] width 18 height 14
drag, startPoint x: 845, startPoint y: 409, endPoint x: 755, endPoint y: 404, distance: 90.5
click at [755, 404] on div "10 20 30 40" at bounding box center [575, 402] width 929 height 33
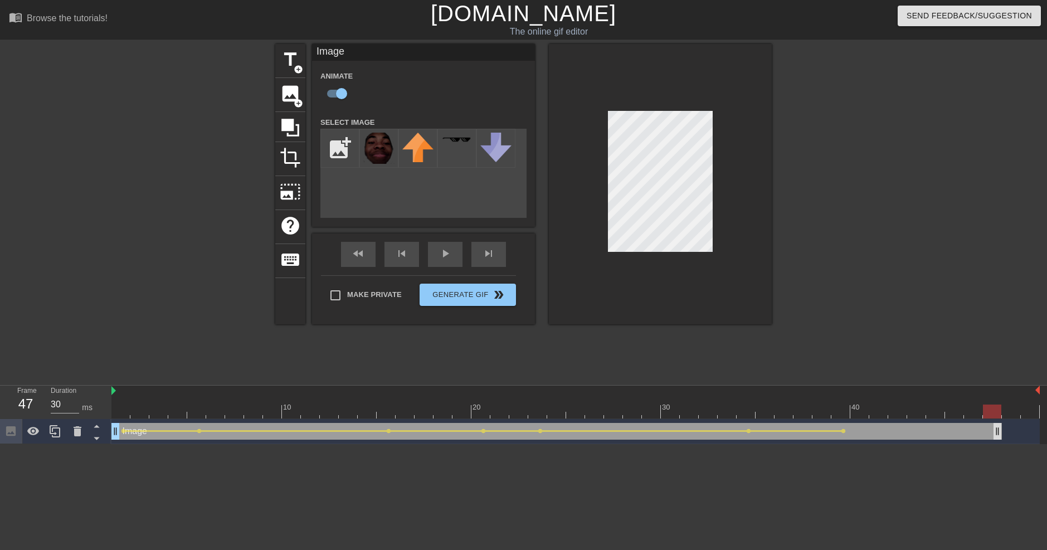
drag, startPoint x: 750, startPoint y: 416, endPoint x: 1000, endPoint y: 428, distance: 250.6
click at [1000, 428] on div "10 20 30 40 Image drag_handle drag_handle lens lens lens lens lens lens lens" at bounding box center [579, 415] width 936 height 59
drag, startPoint x: 997, startPoint y: 410, endPoint x: 944, endPoint y: 407, distance: 53.6
click at [944, 407] on div at bounding box center [935, 412] width 18 height 14
drag, startPoint x: 939, startPoint y: 412, endPoint x: 73, endPoint y: 420, distance: 866.2
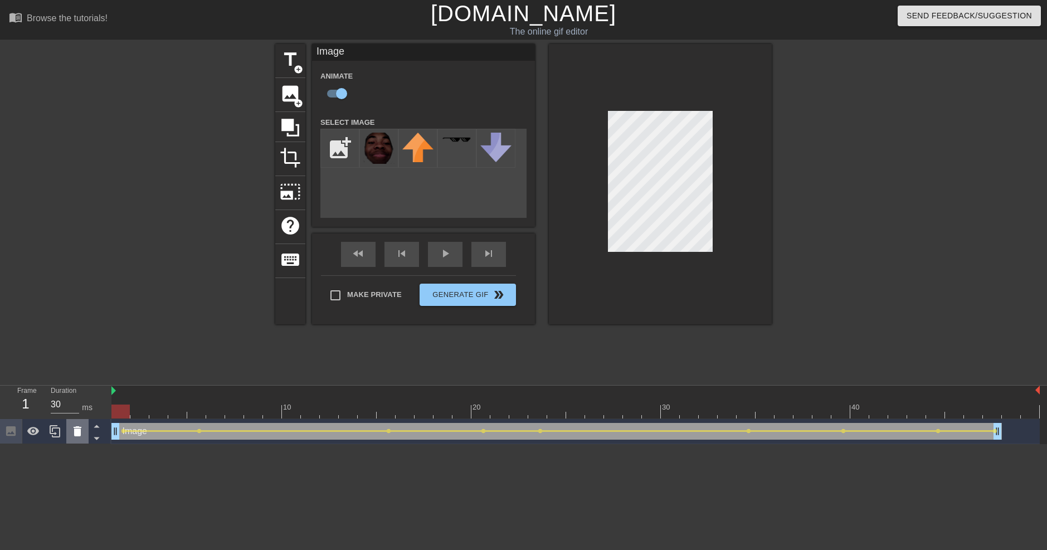
click at [73, 420] on div "Frame 1 Duration 30 ms 10 20 30 40 Image drag_handle drag_handle lens lens lens…" at bounding box center [523, 415] width 1047 height 59
drag, startPoint x: 996, startPoint y: 435, endPoint x: 1008, endPoint y: 434, distance: 12.3
drag, startPoint x: 1013, startPoint y: 410, endPoint x: 89, endPoint y: 362, distance: 924.8
click at [89, 362] on div "menu_book Browse the tutorials! [DOMAIN_NAME] The online gif editor Send Feedba…" at bounding box center [523, 222] width 1047 height 444
click at [501, 291] on div "Make Private Generate Gif double_arrow" at bounding box center [418, 297] width 195 height 44
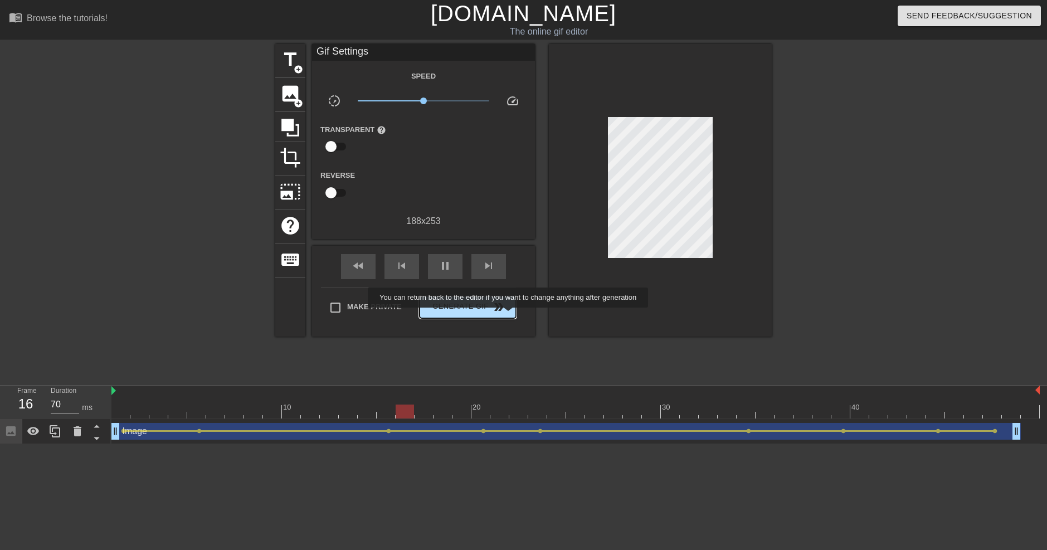
type input "30"
click button "Generate Gif double_arrow" at bounding box center [468, 307] width 96 height 22
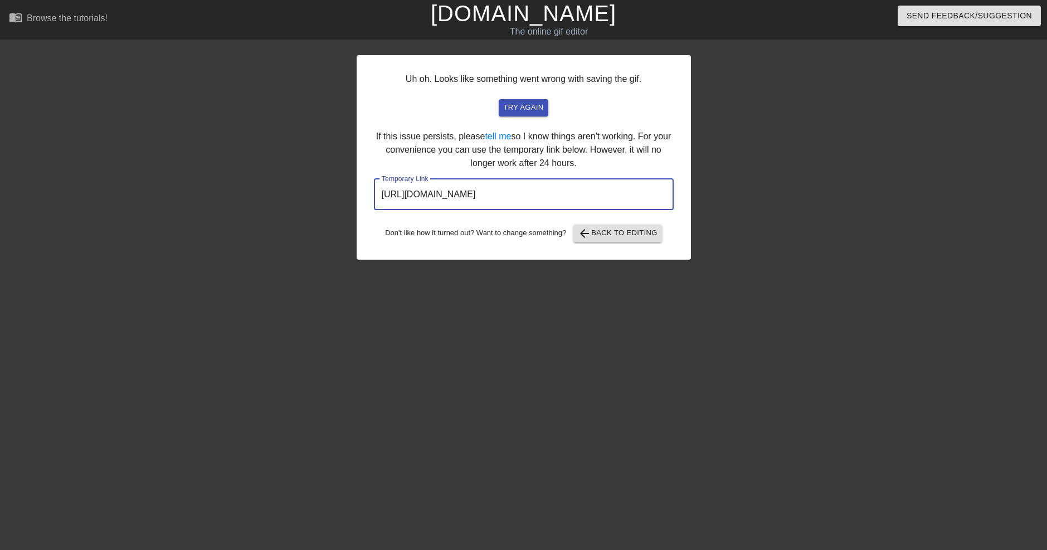
click at [496, 200] on input "[URL][DOMAIN_NAME]" at bounding box center [524, 194] width 300 height 31
click at [496, 199] on input "[URL][DOMAIN_NAME]" at bounding box center [524, 194] width 300 height 31
